Goal: Information Seeking & Learning: Learn about a topic

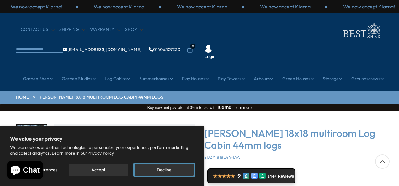
click at [171, 169] on button "Decline" at bounding box center [163, 170] width 59 height 12
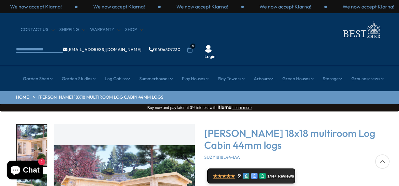
click at [383, 160] on div at bounding box center [382, 162] width 14 height 14
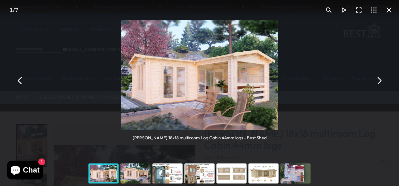
click at [379, 81] on button "You can close this modal content with the ESC key" at bounding box center [378, 80] width 15 height 15
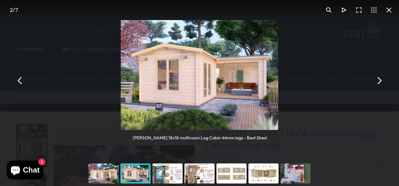
click at [379, 81] on button "You can close this modal content with the ESC key" at bounding box center [378, 80] width 15 height 15
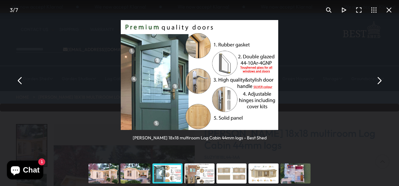
click at [379, 81] on button "You can close this modal content with the ESC key" at bounding box center [378, 80] width 15 height 15
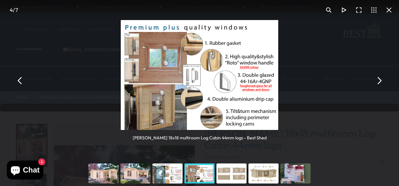
click at [379, 81] on button "You can close this modal content with the ESC key" at bounding box center [378, 80] width 15 height 15
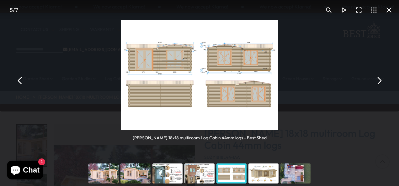
click at [379, 81] on button "You can close this modal content with the ESC key" at bounding box center [378, 80] width 15 height 15
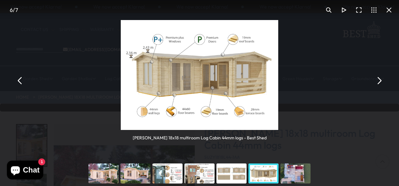
click at [379, 81] on button "You can close this modal content with the ESC key" at bounding box center [378, 80] width 15 height 15
